Goal: Navigation & Orientation: Find specific page/section

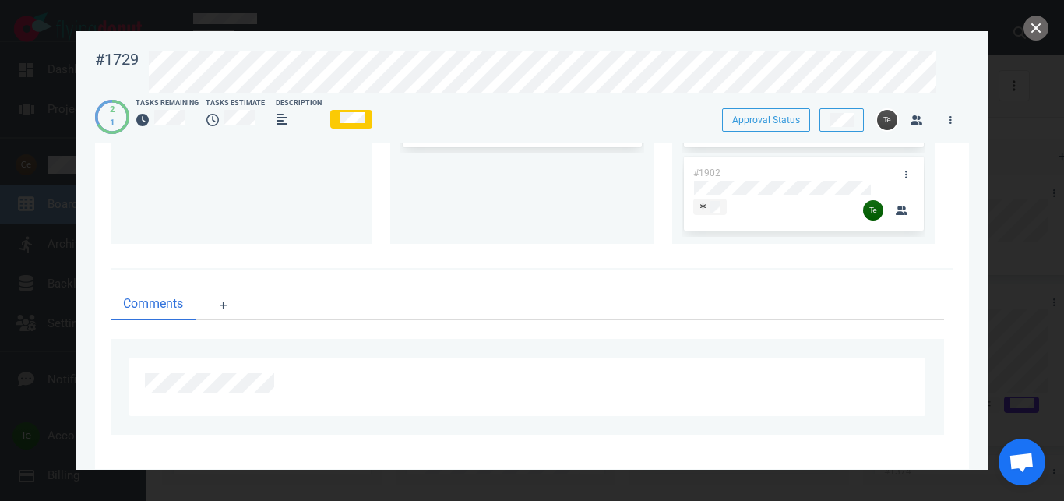
scroll to position [614, 0]
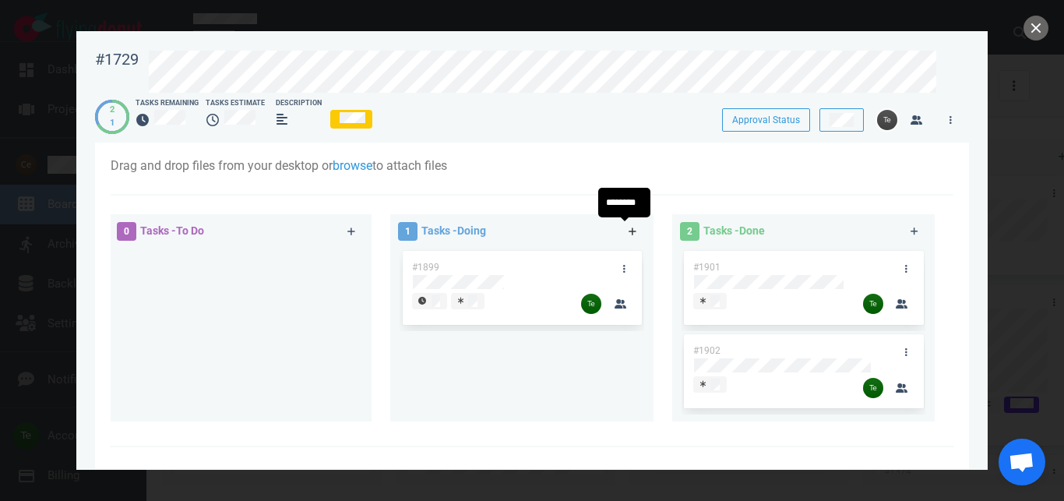
click at [629, 234] on icon at bounding box center [633, 231] width 9 height 9
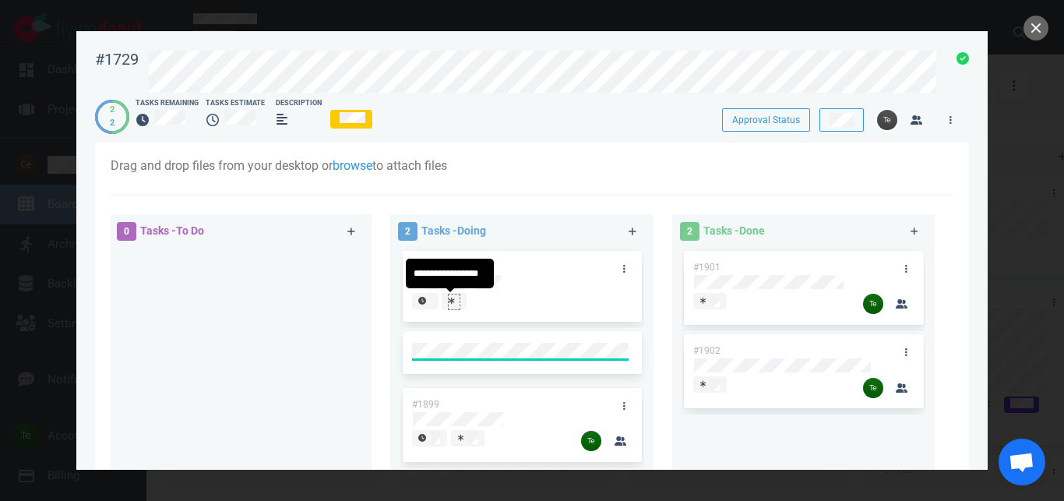
click at [449, 304] on icon at bounding box center [452, 301] width 6 height 8
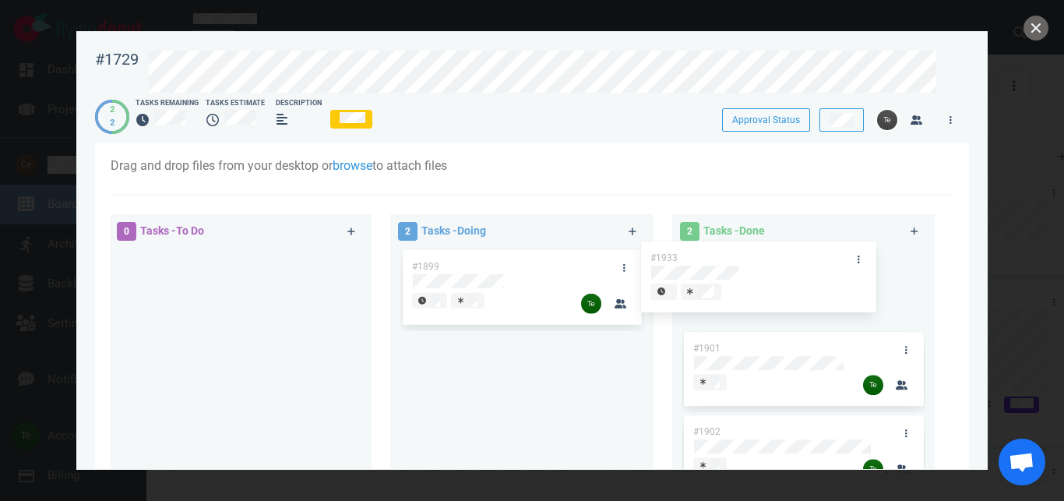
drag, startPoint x: 491, startPoint y: 262, endPoint x: 735, endPoint y: 250, distance: 244.1
click at [643, 252] on div "#1933" at bounding box center [522, 288] width 244 height 81
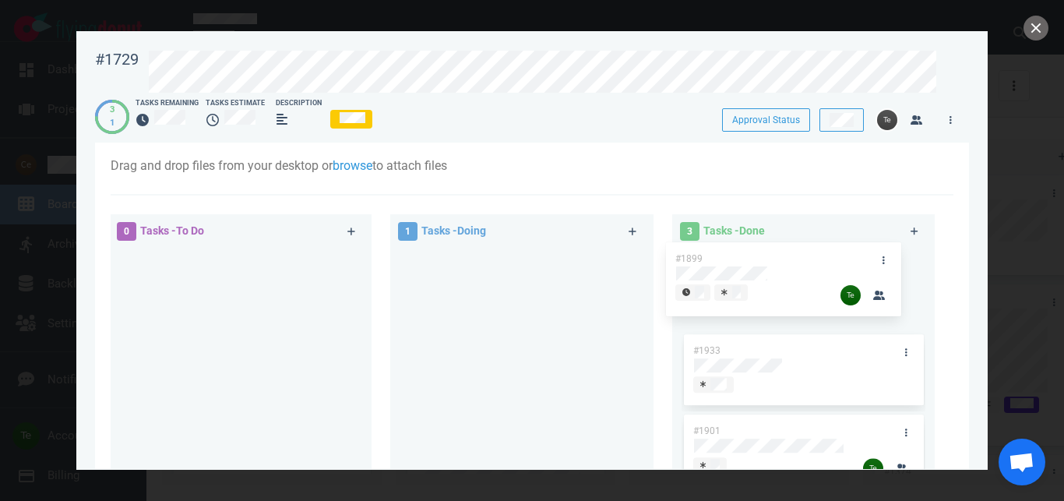
drag, startPoint x: 471, startPoint y: 264, endPoint x: 738, endPoint y: 256, distance: 267.3
click at [643, 258] on div "#1899" at bounding box center [522, 289] width 244 height 83
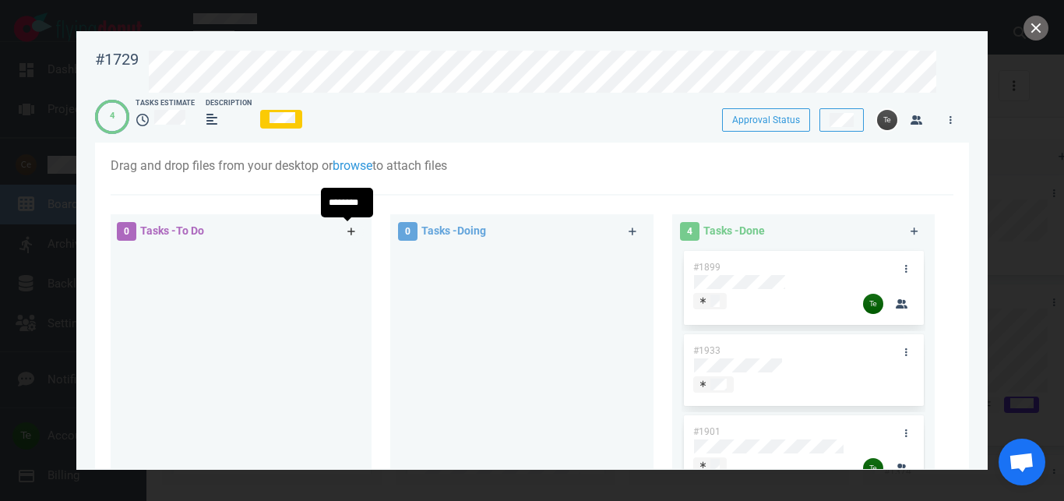
click at [348, 228] on icon at bounding box center [351, 231] width 9 height 9
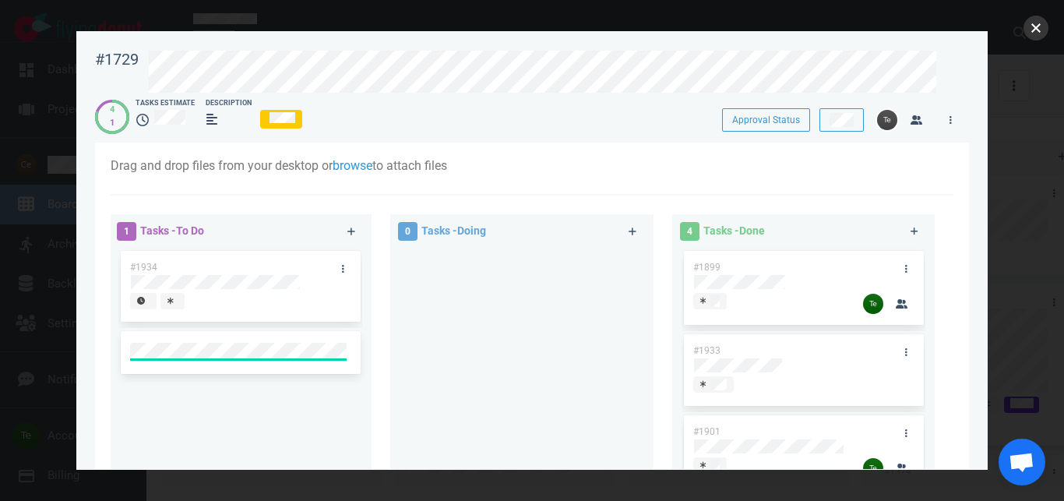
click at [1030, 24] on button "close" at bounding box center [1035, 28] width 25 height 25
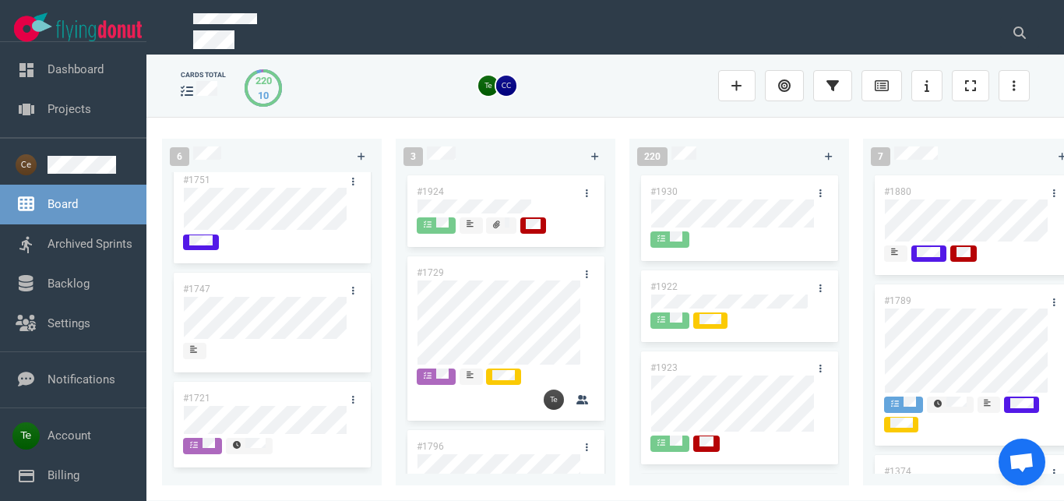
scroll to position [337, 0]
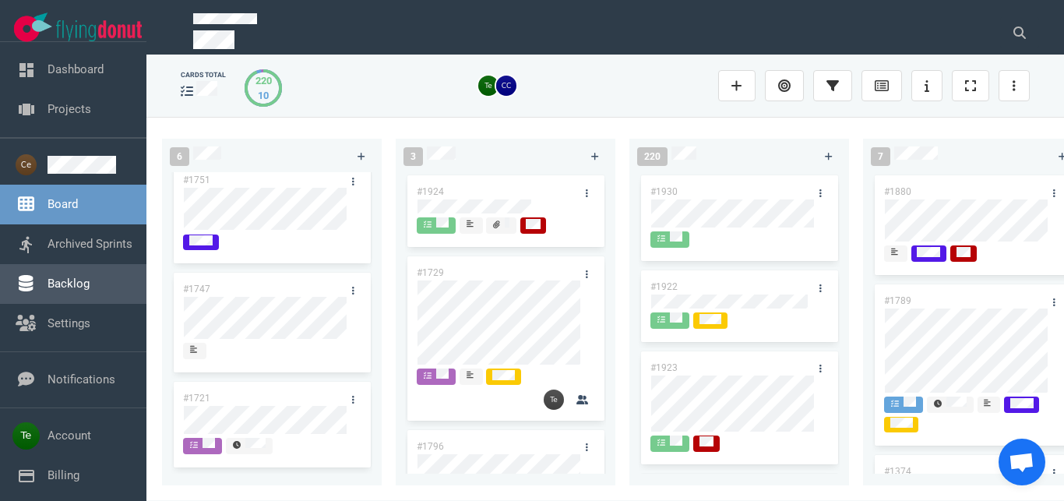
click at [90, 291] on link "Backlog" at bounding box center [69, 283] width 42 height 14
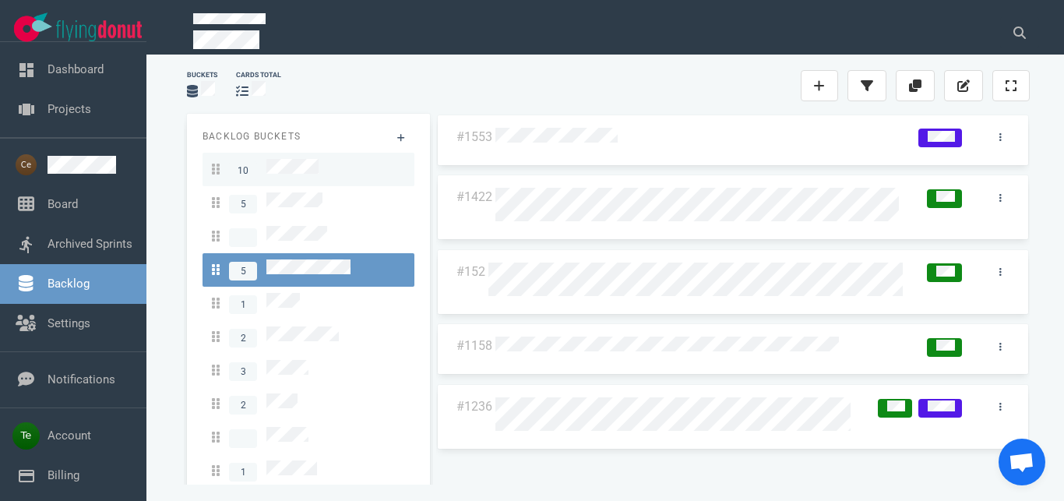
click at [332, 171] on div "10" at bounding box center [308, 169] width 193 height 21
